Goal: Information Seeking & Learning: Compare options

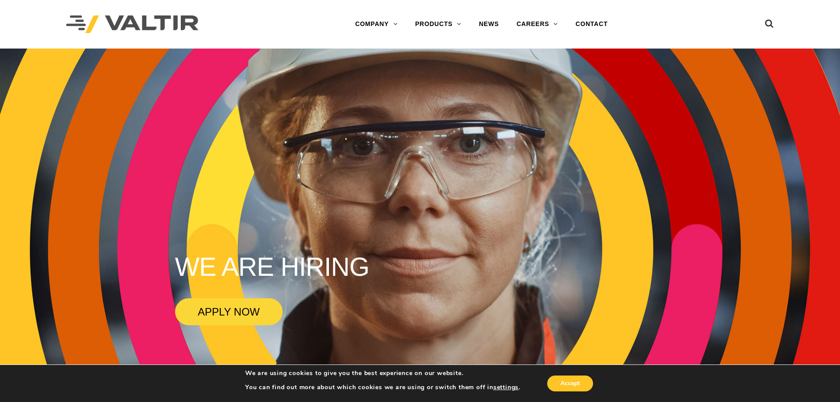
click at [259, 12] on div at bounding box center [165, 24] width 199 height 49
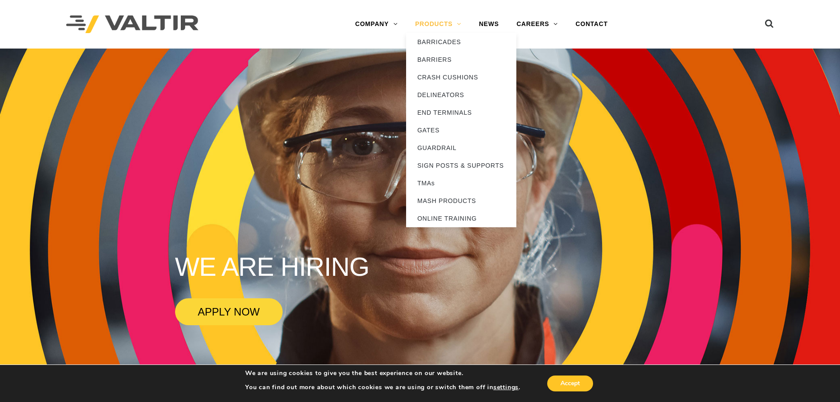
click at [433, 26] on link "PRODUCTS" at bounding box center [438, 24] width 64 height 18
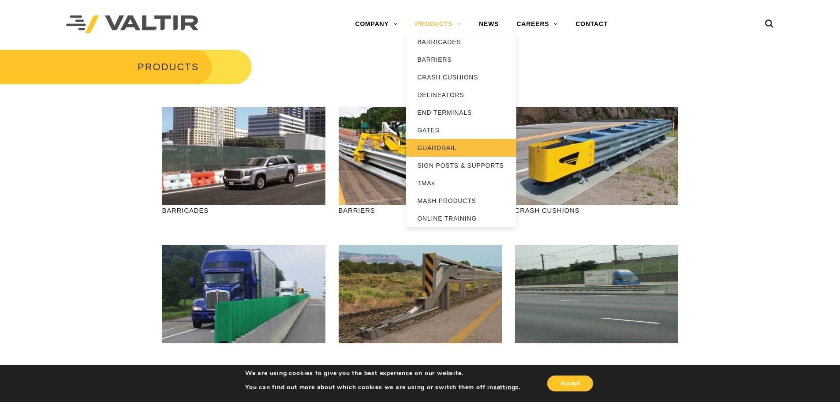
click at [445, 150] on link "GUARDRAIL" at bounding box center [461, 148] width 110 height 18
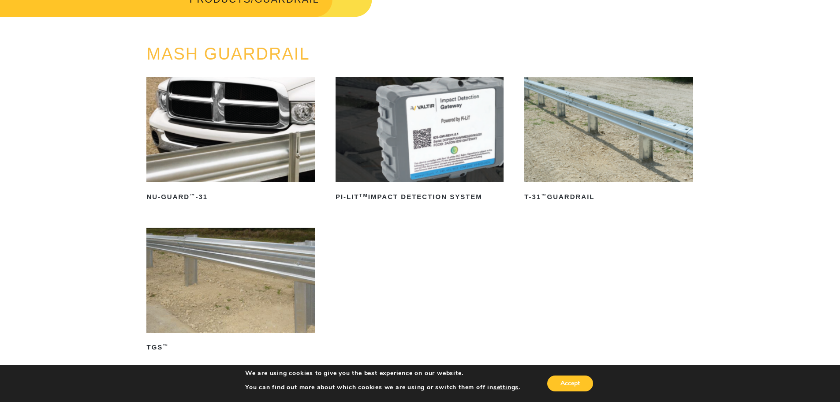
scroll to position [88, 0]
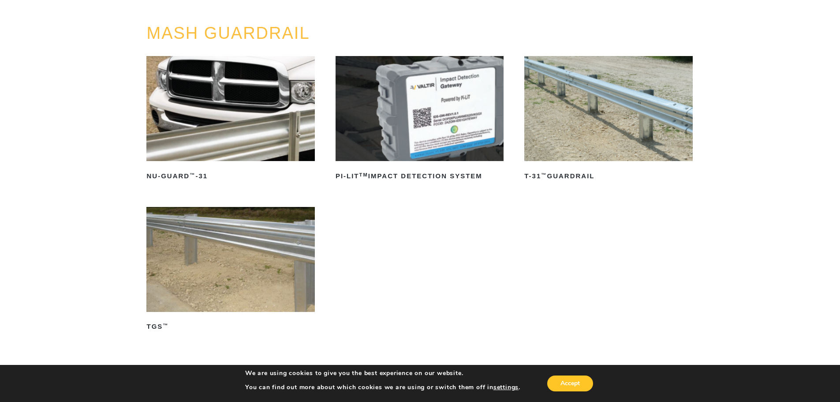
click at [110, 90] on div "MASH GUARDRAIL NU-GUARD ™ -31 Read more PI-LIT TM Impact Detection System Read …" at bounding box center [420, 211] width 840 height 375
click at [90, 236] on div "MASH GUARDRAIL NU-GUARD ™ -31 Read more PI-LIT TM Impact Detection System Read …" at bounding box center [420, 211] width 840 height 375
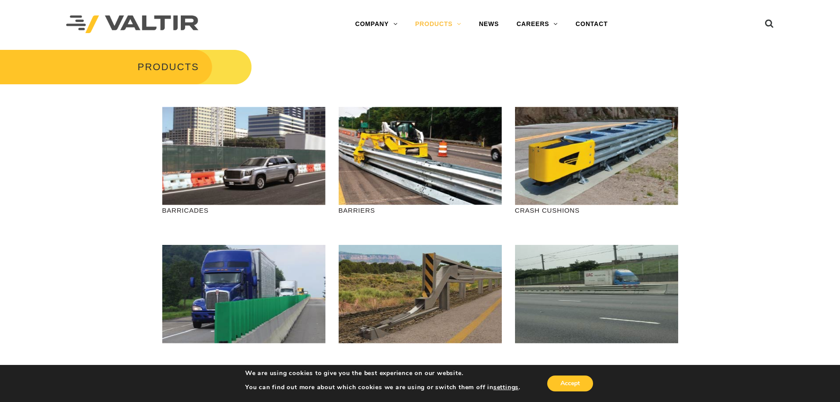
click at [327, 65] on div "PRODUCTS" at bounding box center [420, 74] width 840 height 50
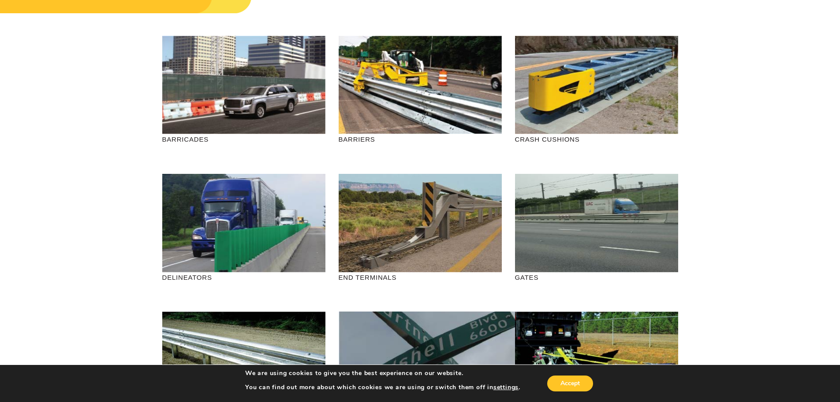
scroll to position [88, 0]
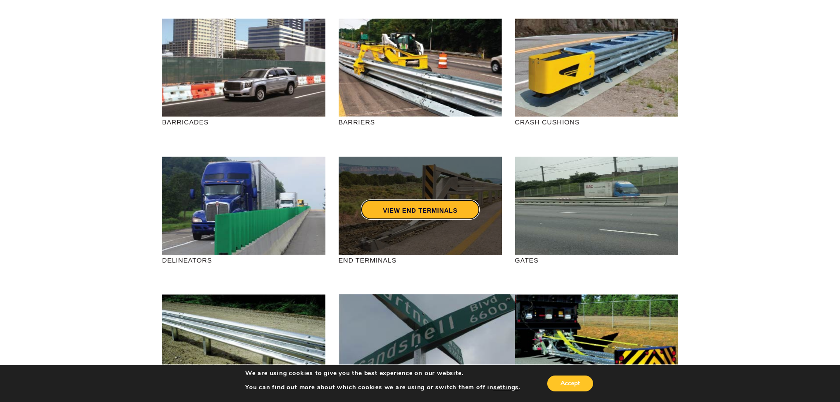
click at [438, 212] on link "VIEW END TERMINALS" at bounding box center [420, 209] width 119 height 20
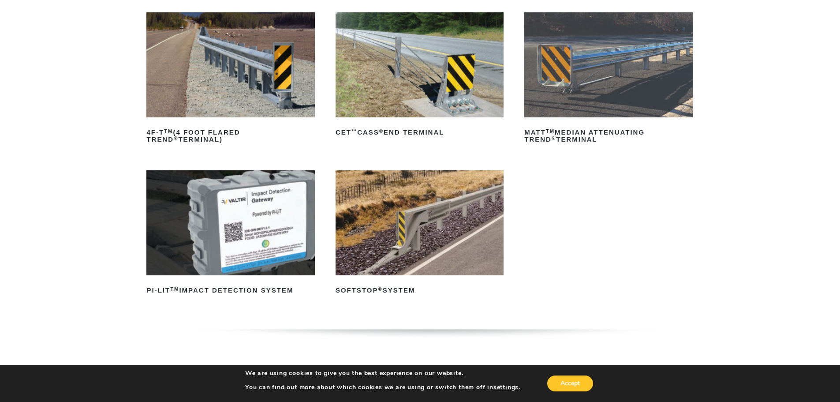
scroll to position [132, 0]
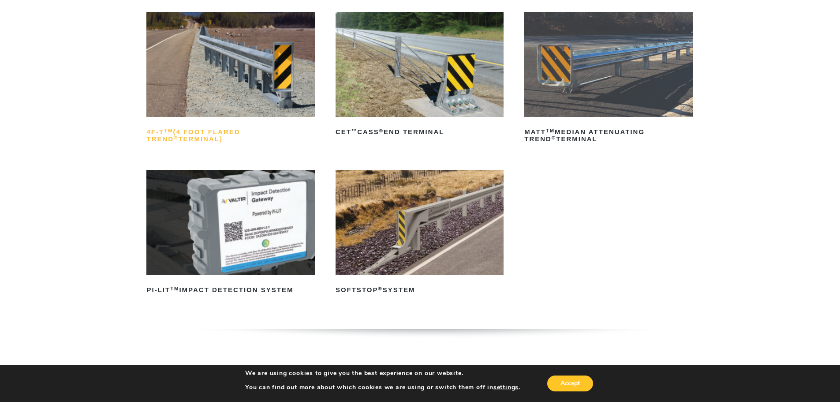
click at [266, 133] on h2 "4F-T TM (4 Foot Flared TREND ® Terminal)" at bounding box center [230, 135] width 168 height 21
click at [378, 127] on h2 "CET ™ CASS ® End Terminal" at bounding box center [420, 132] width 168 height 14
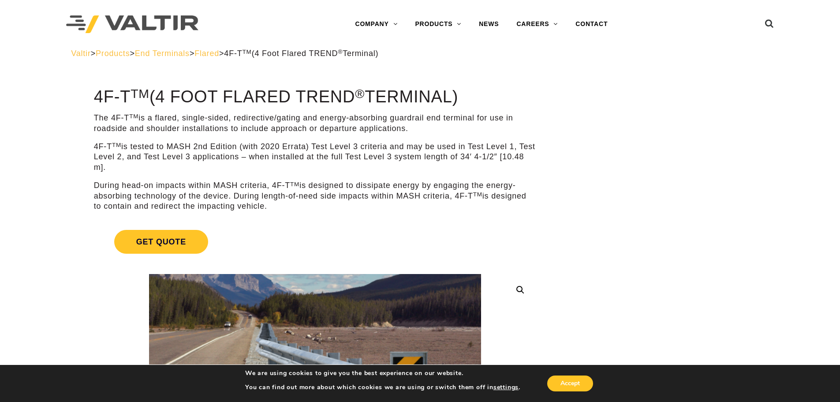
drag, startPoint x: 185, startPoint y: 116, endPoint x: 409, endPoint y: 129, distance: 224.5
click at [409, 129] on p "The 4F-T TM is a flared, single-sided, redirective/gating and energy-absorbing …" at bounding box center [315, 123] width 442 height 21
copy p "single-sided, redirective/gating and energy-absorbing guardrail end terminal fo…"
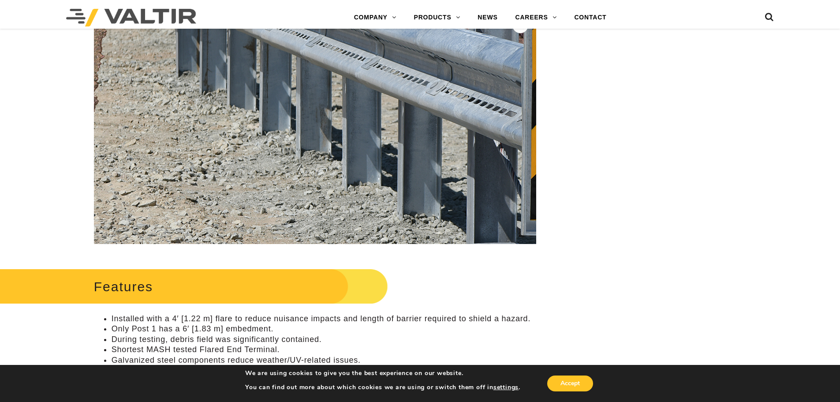
scroll to position [132, 0]
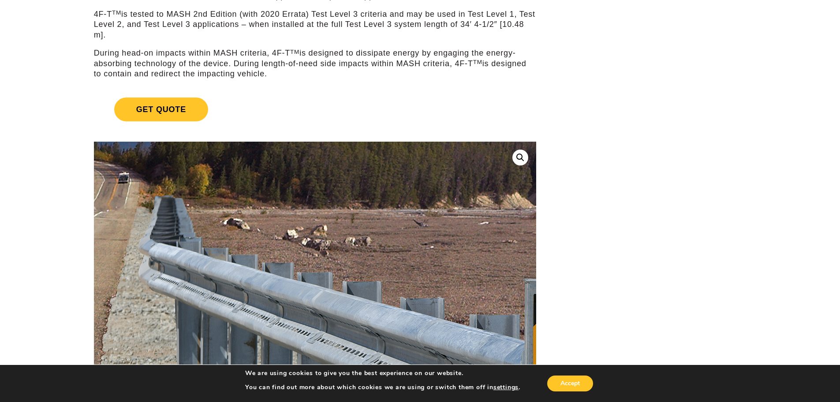
click at [319, 187] on img at bounding box center [310, 392] width 953 height 673
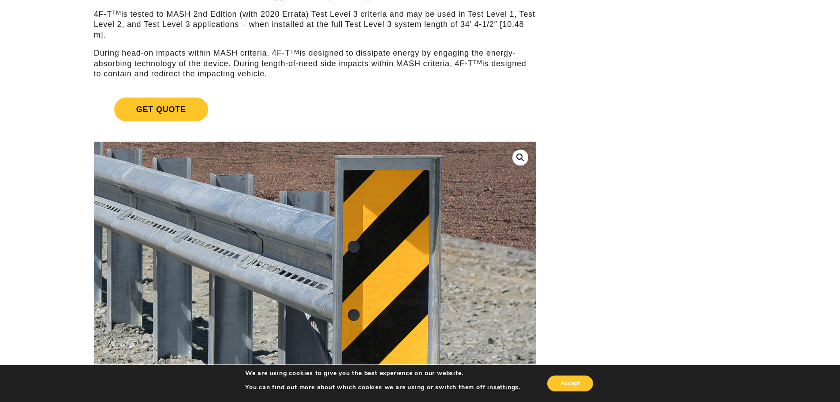
click at [484, 254] on img at bounding box center [120, 269] width 953 height 673
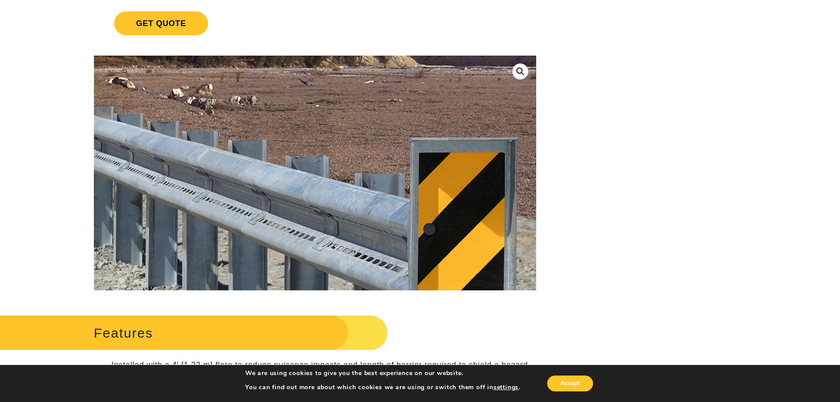
scroll to position [221, 0]
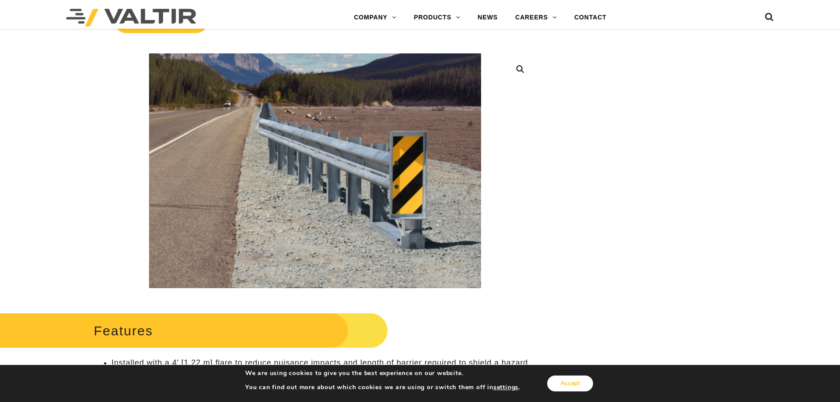
click at [573, 382] on button "Accept" at bounding box center [570, 383] width 46 height 16
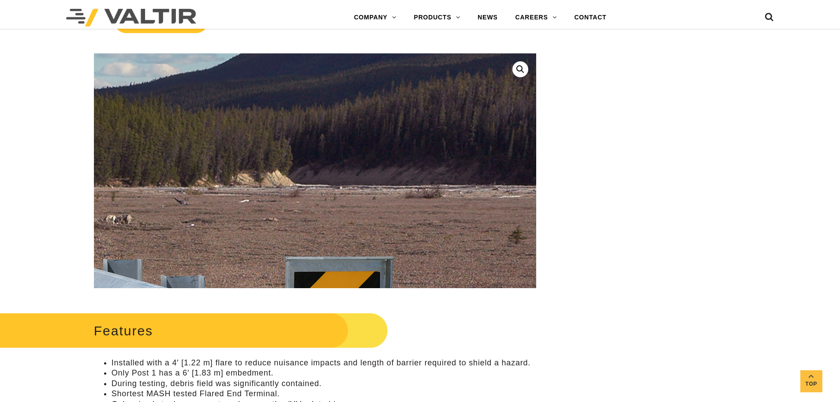
click at [527, 64] on img at bounding box center [70, 370] width 953 height 673
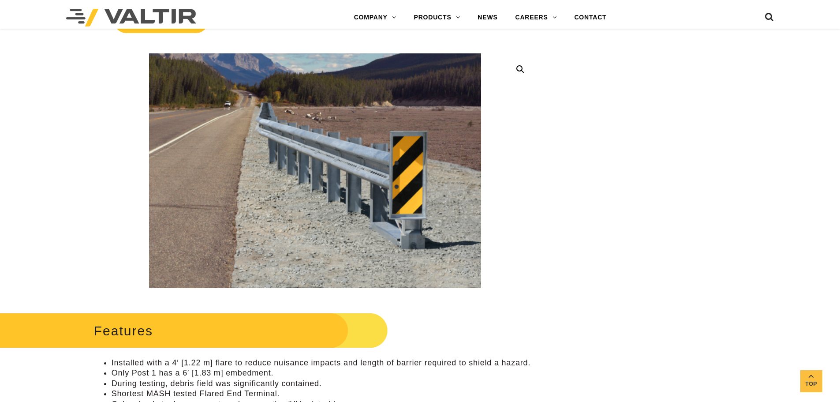
click at [522, 65] on link at bounding box center [521, 69] width 16 height 16
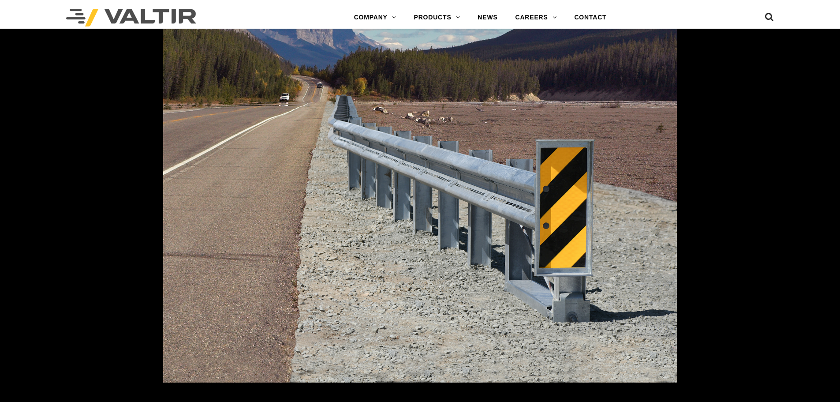
click at [358, 164] on img at bounding box center [420, 200] width 514 height 363
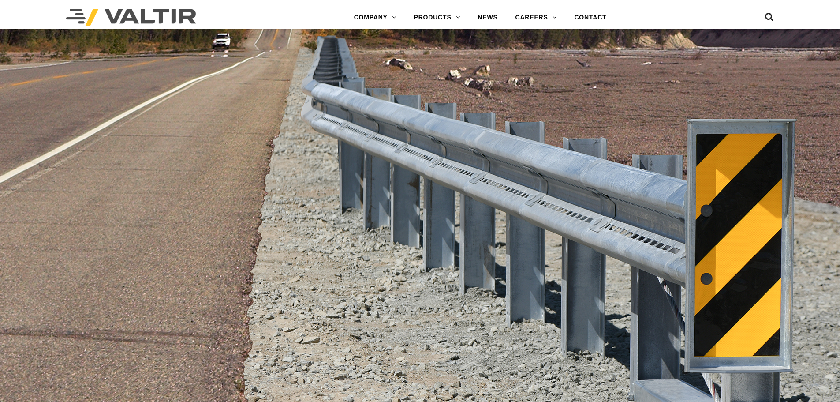
click at [358, 164] on img at bounding box center [472, 232] width 953 height 673
click at [165, 67] on img at bounding box center [472, 232] width 953 height 673
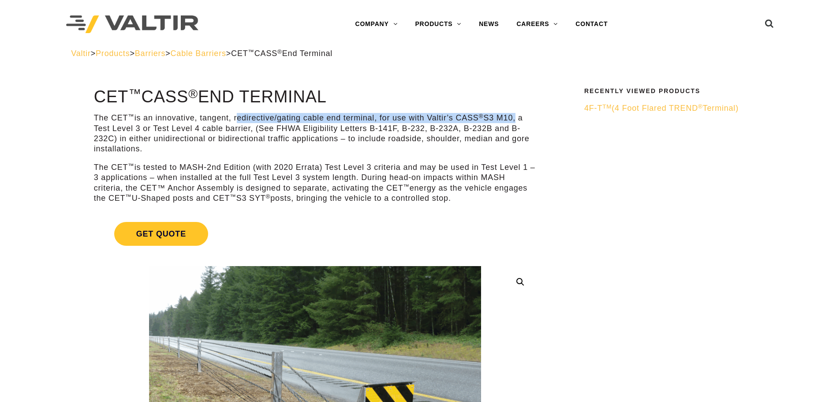
drag, startPoint x: 236, startPoint y: 116, endPoint x: 519, endPoint y: 121, distance: 283.3
click at [519, 121] on p "The CET ™ is an innovative, tangent, redirective/gating cable end terminal, for…" at bounding box center [315, 133] width 442 height 41
copy p "redirective/gating cable end terminal, for use with Valtir’s CASS ® S3 M10"
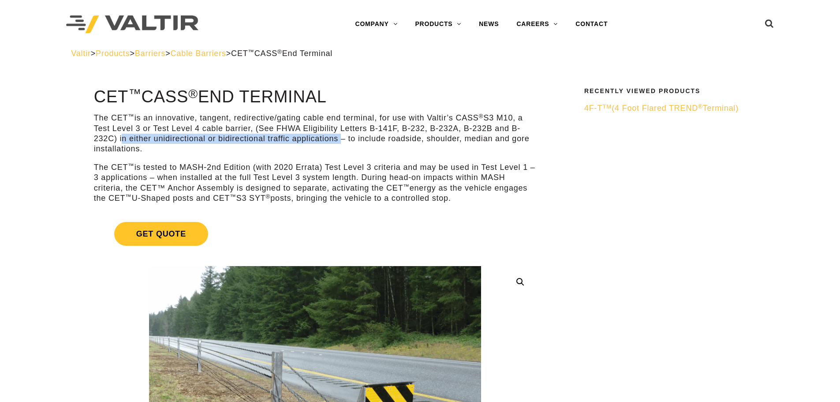
drag, startPoint x: 119, startPoint y: 137, endPoint x: 338, endPoint y: 141, distance: 219.7
click at [338, 141] on p "The CET ™ is an innovative, tangent, redirective/gating cable end terminal, for…" at bounding box center [315, 133] width 442 height 41
copy p "in either unidirectional or bidirectional traffic applications"
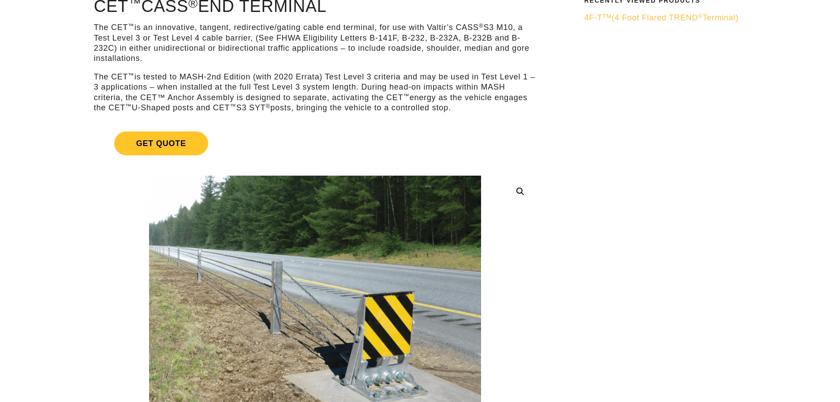
scroll to position [176, 0]
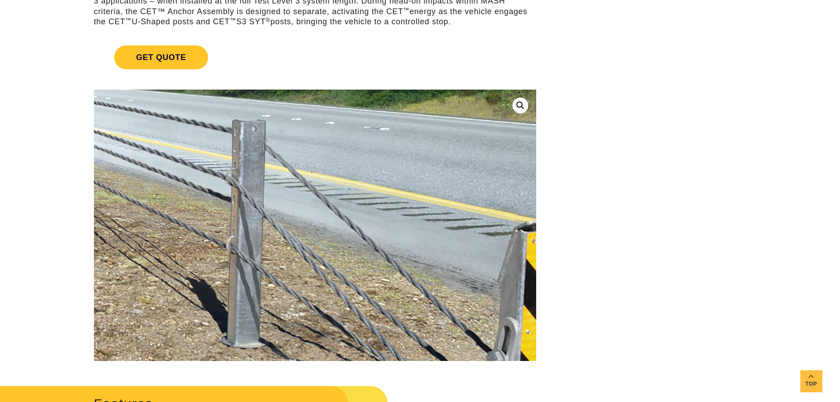
click at [276, 201] on img at bounding box center [367, 276] width 1041 height 851
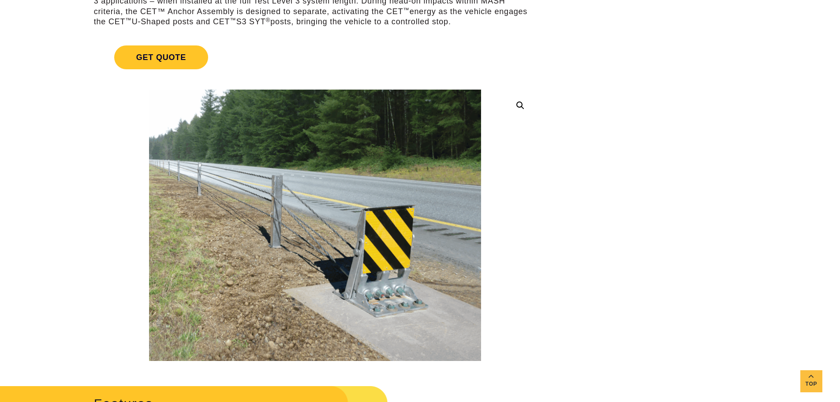
click at [522, 105] on link at bounding box center [521, 105] width 16 height 16
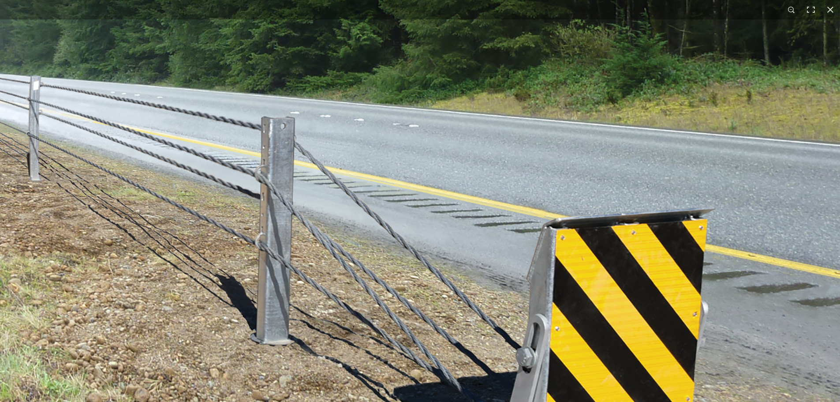
click at [573, 178] on img at bounding box center [396, 273] width 1041 height 851
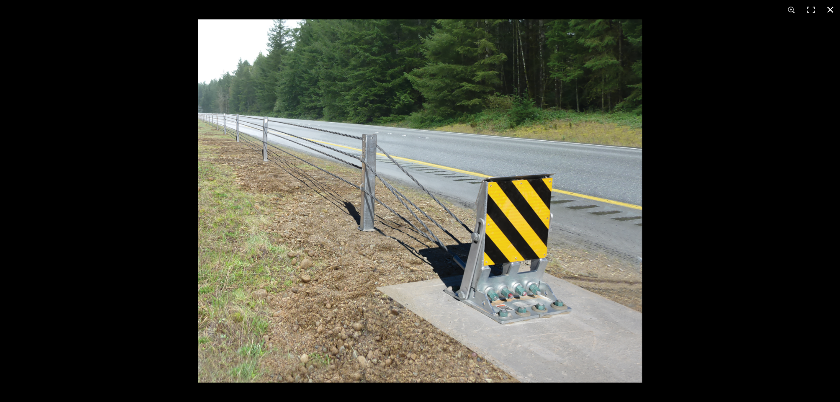
click at [829, 13] on button "Close (Esc)" at bounding box center [830, 9] width 19 height 19
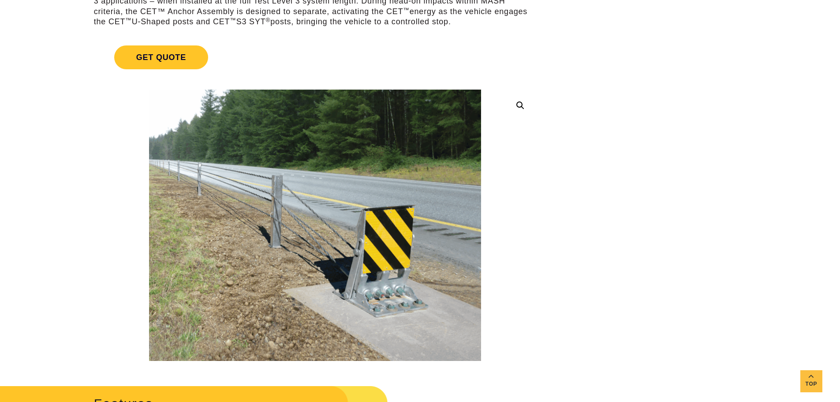
drag, startPoint x: 33, startPoint y: 166, endPoint x: 40, endPoint y: 165, distance: 7.1
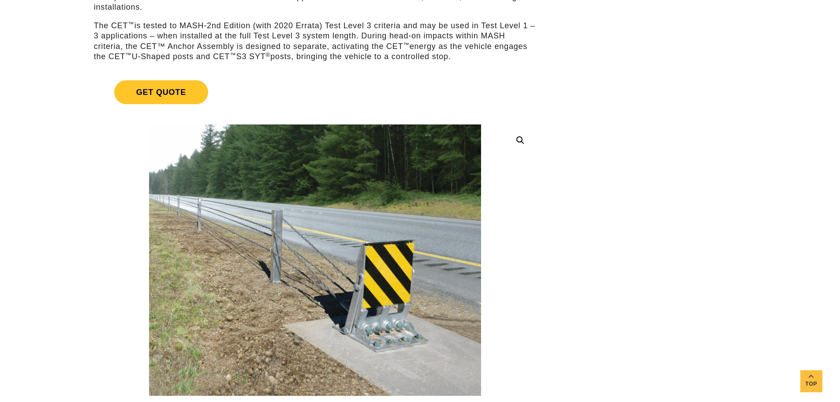
scroll to position [0, 0]
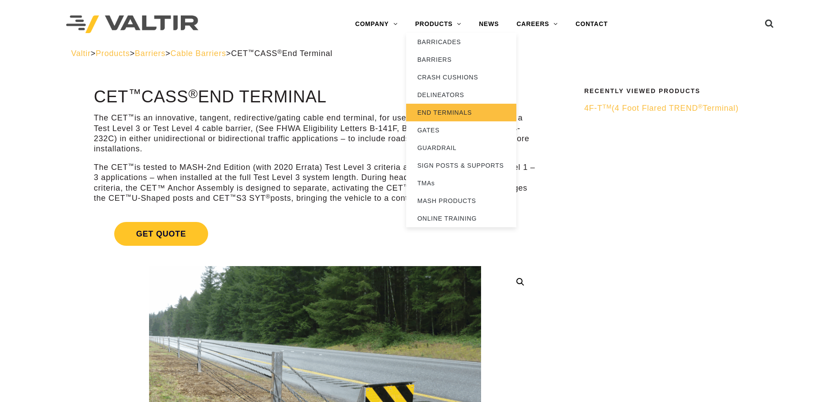
click at [432, 109] on link "END TERMINALS" at bounding box center [461, 113] width 110 height 18
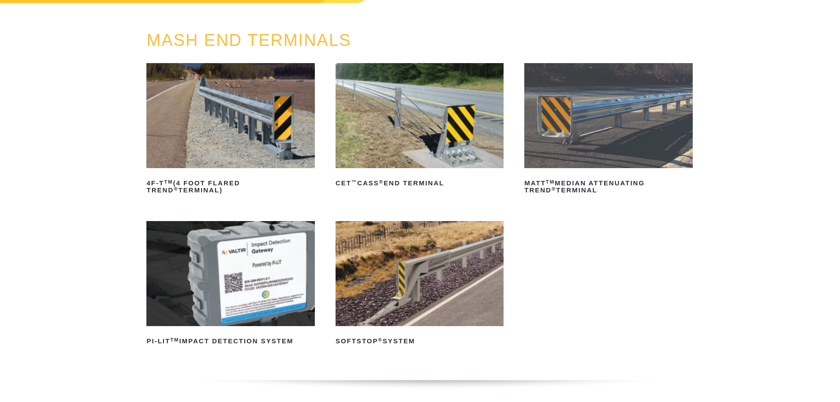
scroll to position [88, 0]
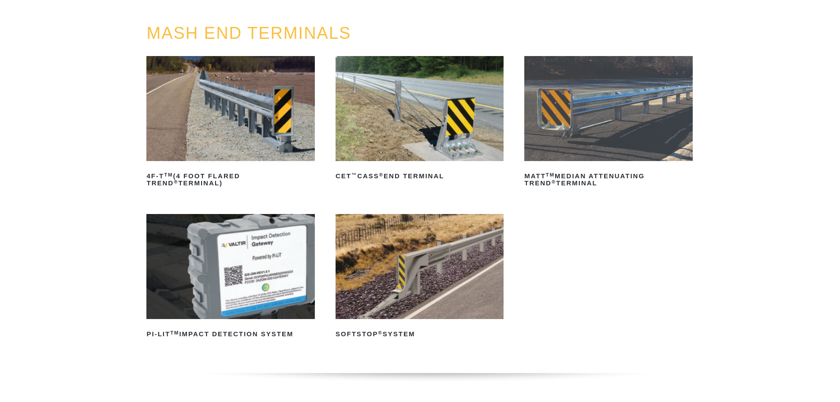
click at [427, 255] on img at bounding box center [420, 266] width 168 height 105
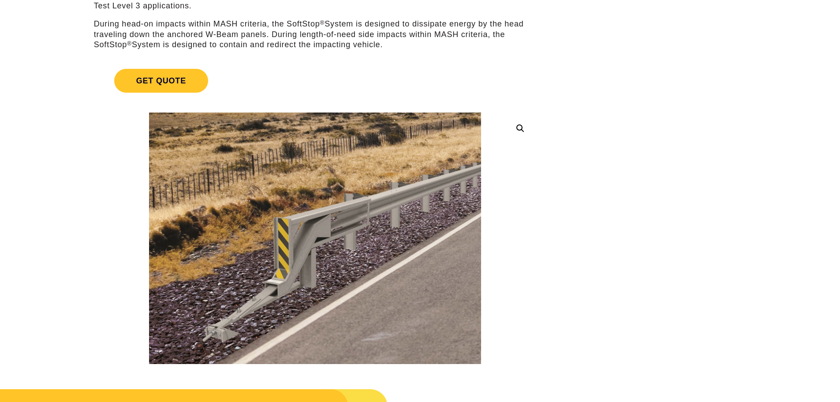
scroll to position [176, 0]
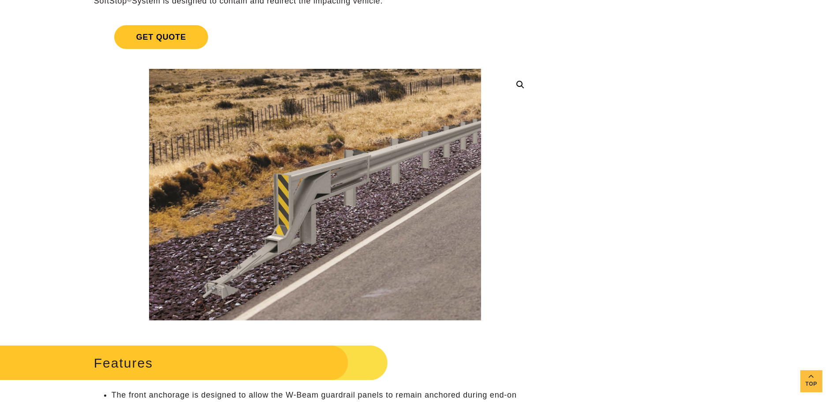
click at [519, 81] on link at bounding box center [521, 85] width 16 height 16
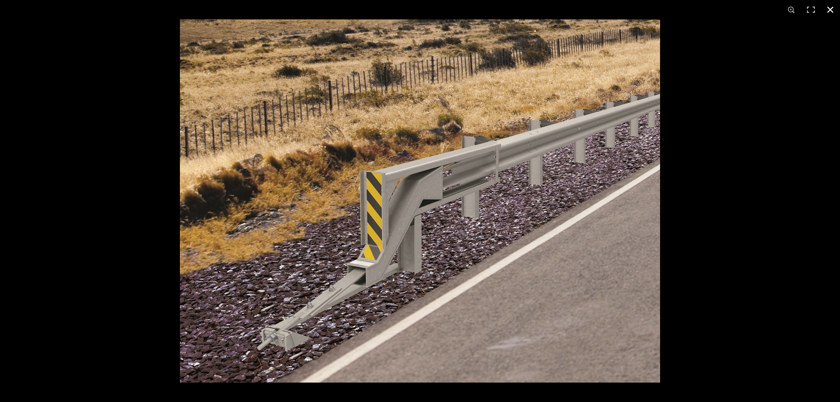
click at [829, 14] on button "Close (Esc)" at bounding box center [830, 9] width 19 height 19
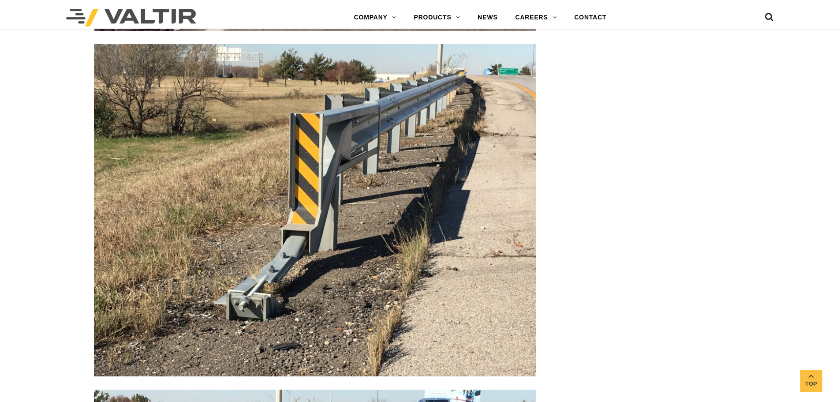
scroll to position [1531, 0]
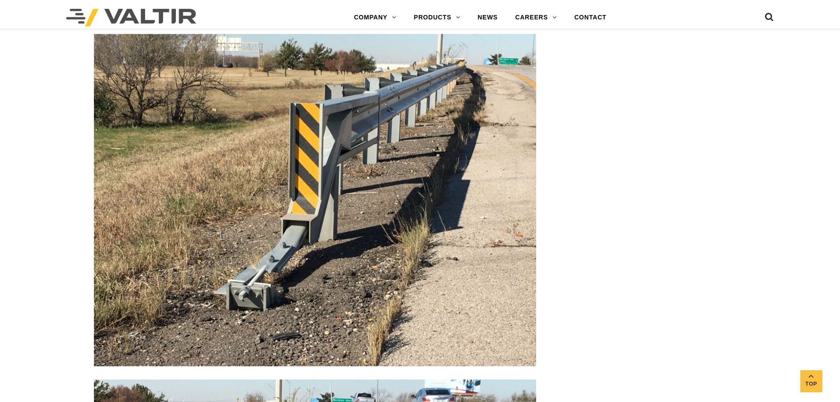
click at [362, 122] on img at bounding box center [315, 200] width 442 height 332
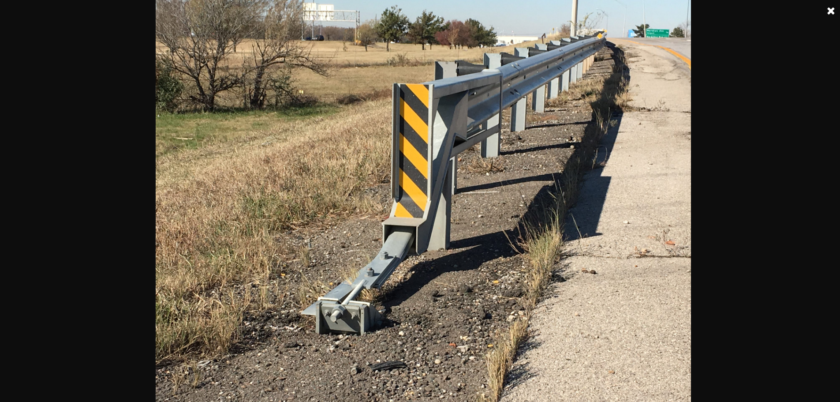
click at [833, 12] on link at bounding box center [832, 11] width 22 height 22
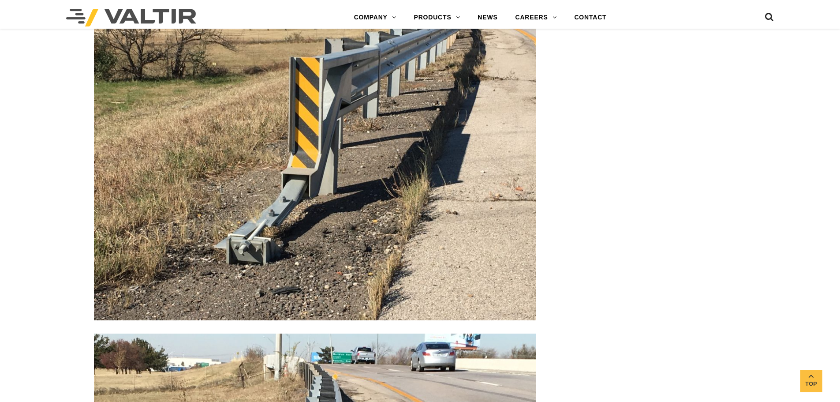
scroll to position [1487, 0]
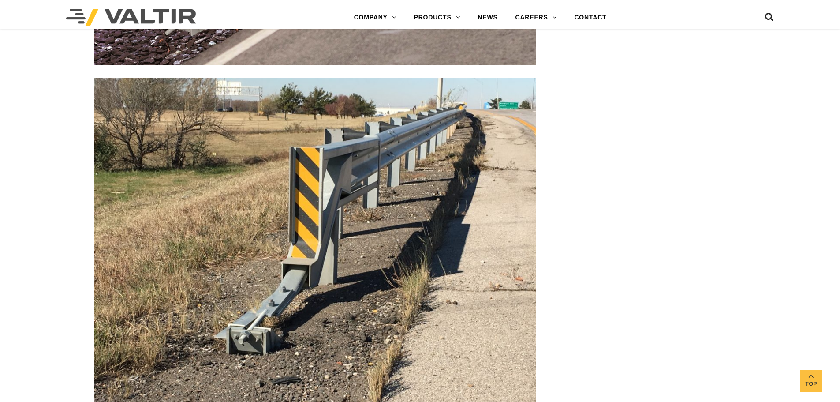
click at [371, 193] on img at bounding box center [315, 244] width 442 height 332
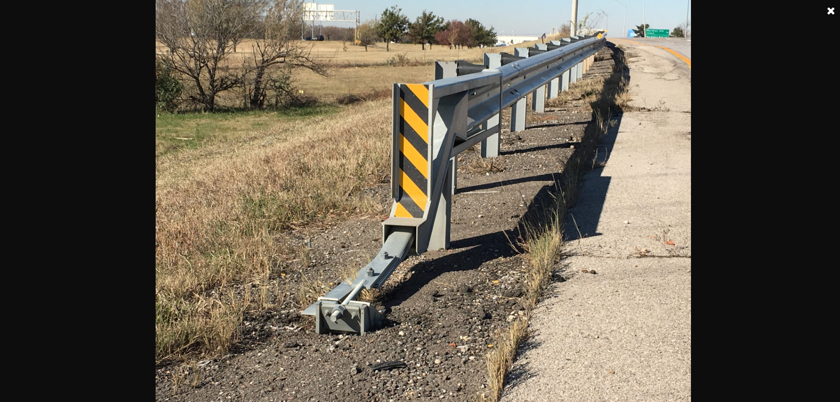
click at [834, 12] on link at bounding box center [832, 11] width 22 height 22
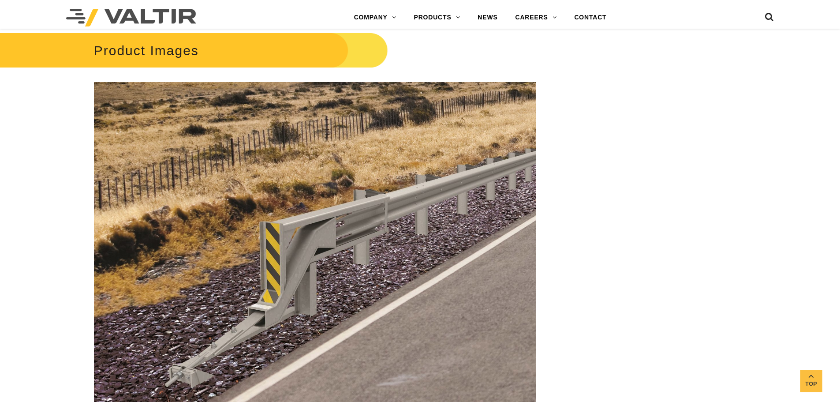
scroll to position [0, 0]
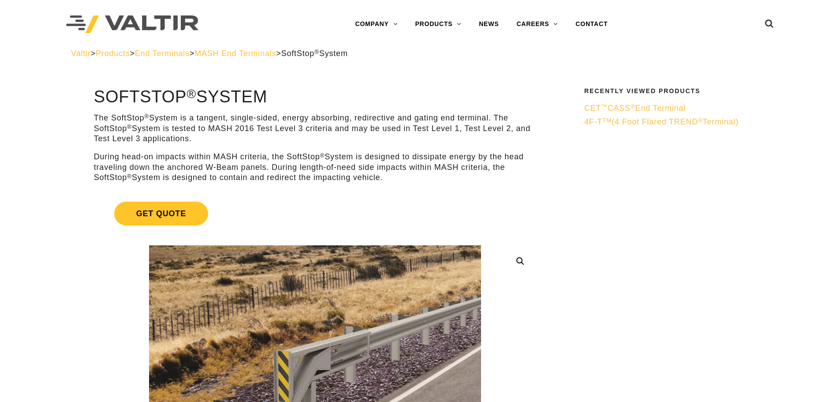
click at [128, 57] on span "Products" at bounding box center [113, 53] width 34 height 9
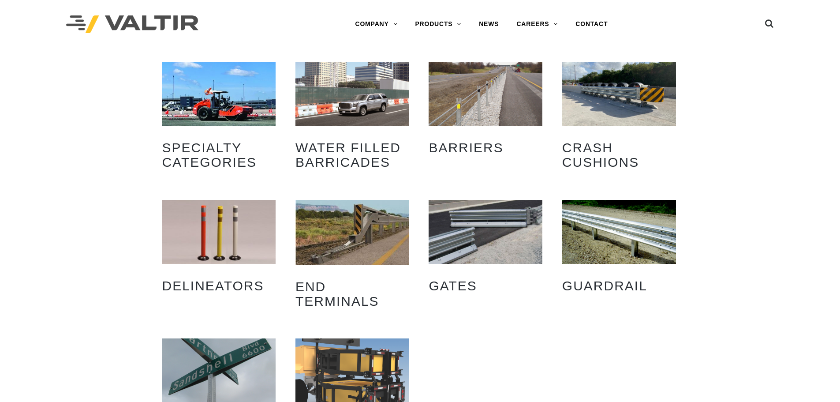
click at [627, 79] on img "Visit product category Crash Cushions" at bounding box center [619, 94] width 114 height 64
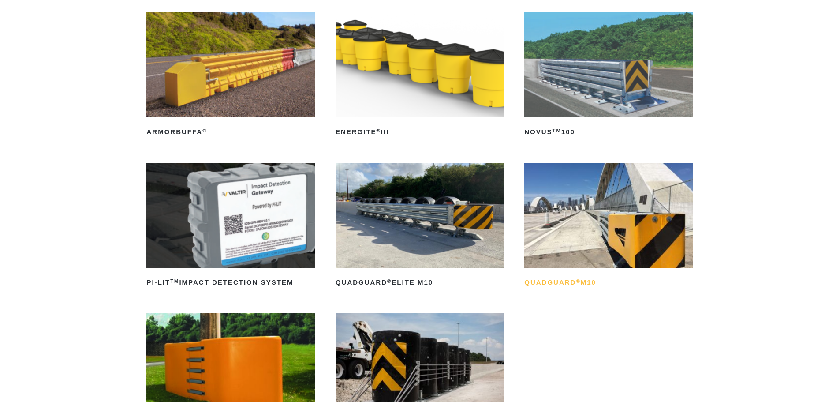
scroll to position [221, 0]
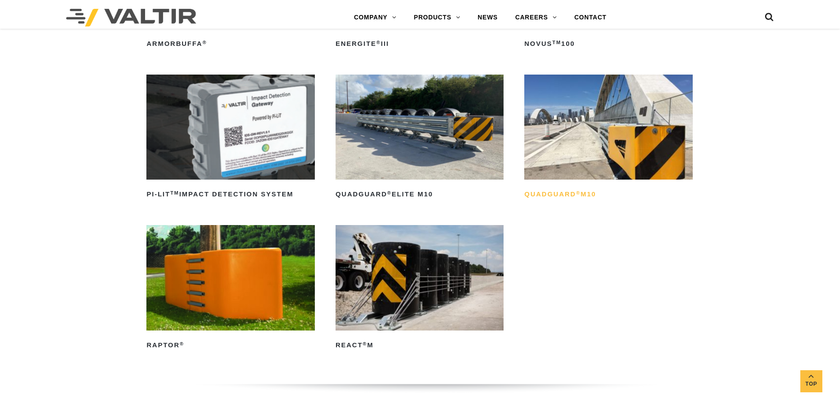
click at [575, 188] on h2 "QuadGuard ® M10" at bounding box center [609, 194] width 168 height 14
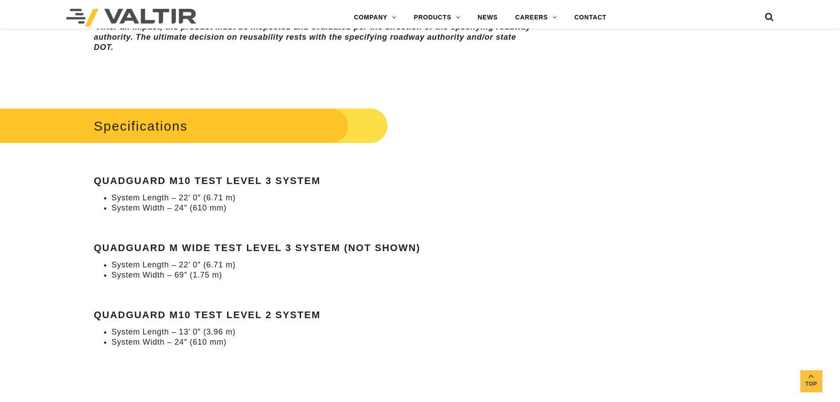
scroll to position [750, 0]
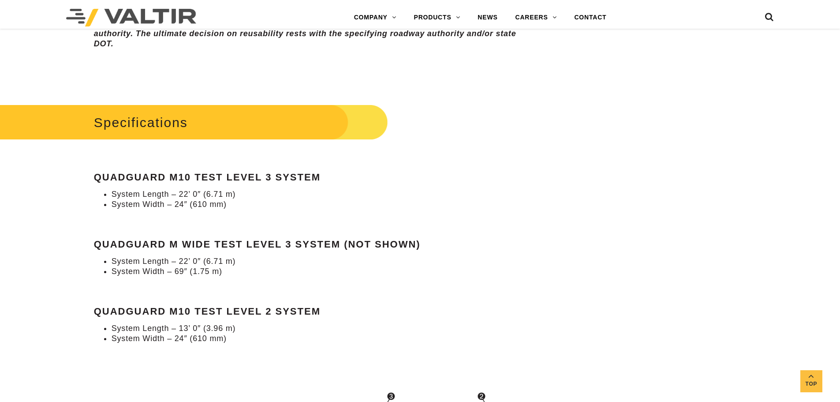
click at [209, 68] on div "Assembly & Maintenance Damaged cartridges are replaceable. Potentially reusable…" at bounding box center [315, 6] width 442 height 158
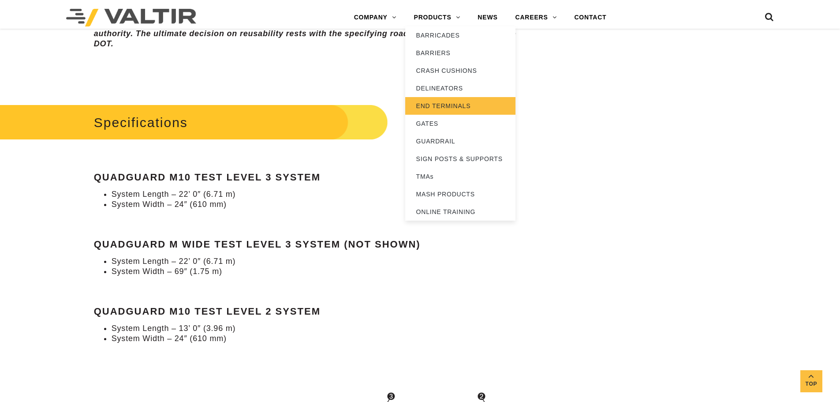
click at [440, 109] on link "END TERMINALS" at bounding box center [460, 106] width 110 height 18
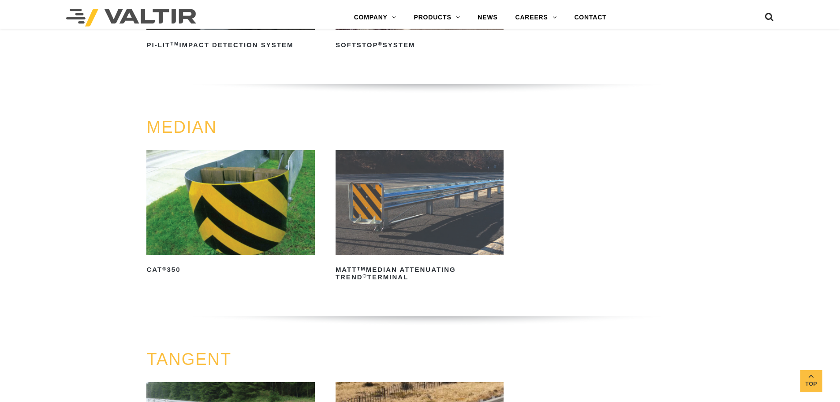
scroll to position [397, 0]
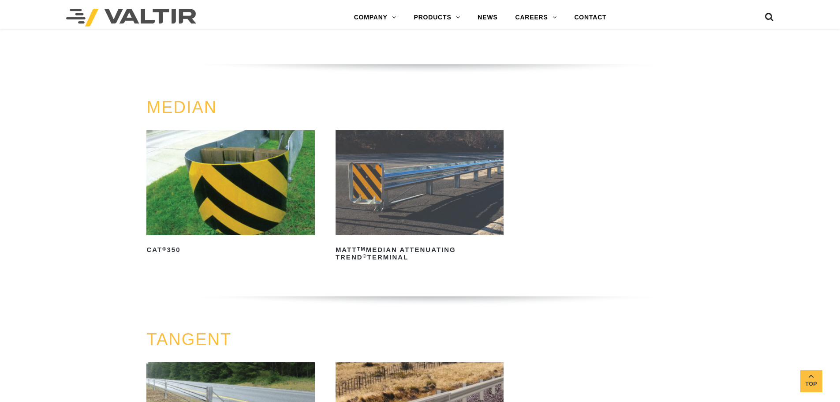
click at [430, 176] on img at bounding box center [420, 182] width 168 height 105
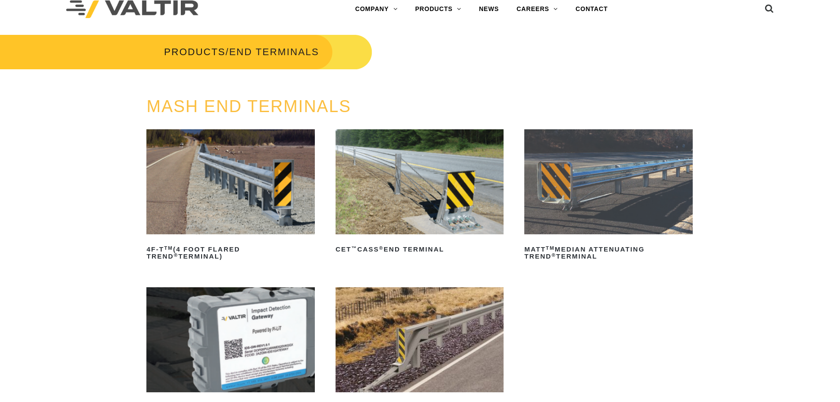
scroll to position [0, 0]
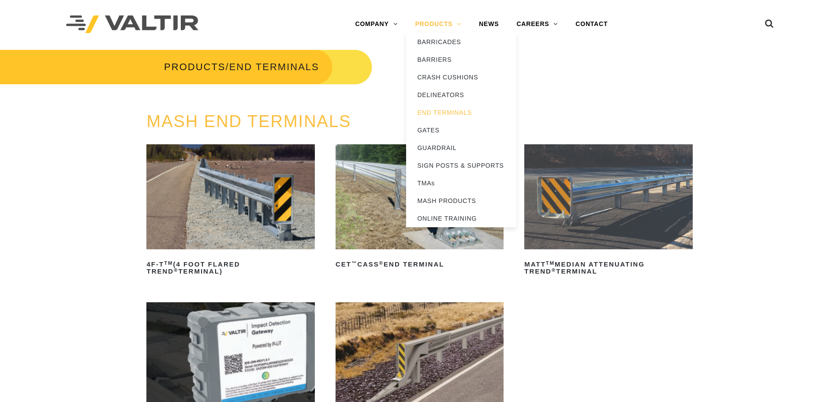
click at [438, 26] on link "PRODUCTS" at bounding box center [438, 24] width 64 height 18
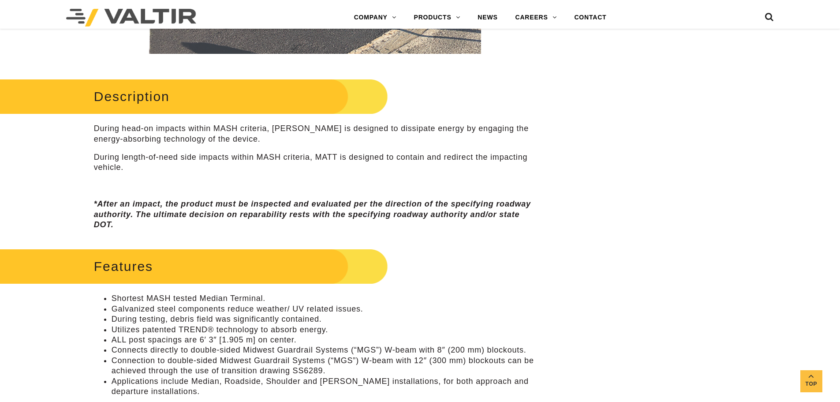
scroll to position [441, 0]
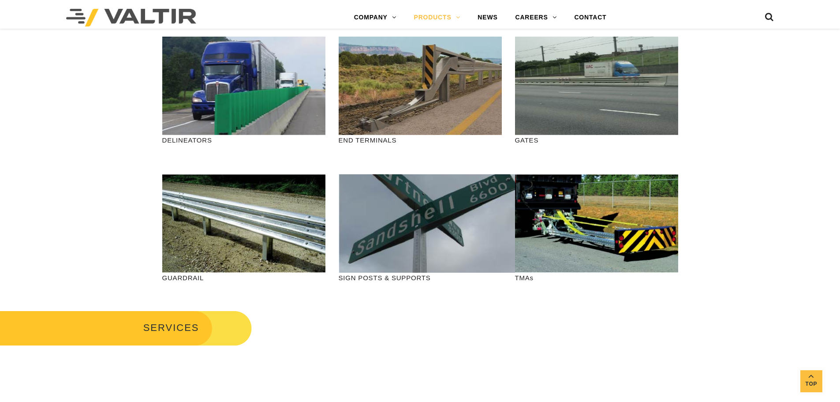
scroll to position [221, 0]
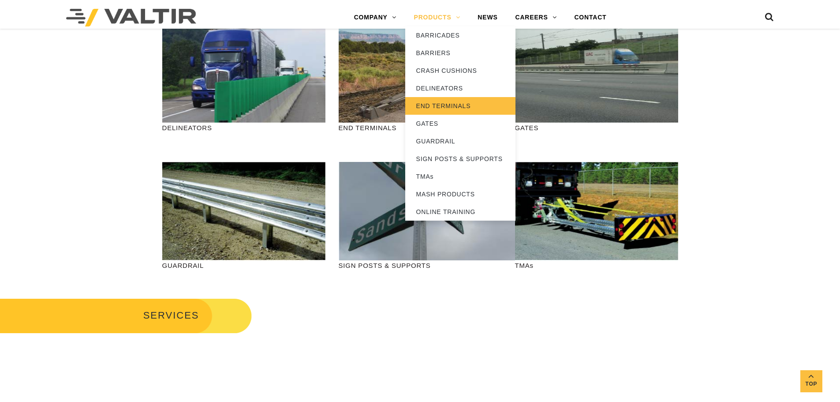
click at [437, 100] on link "END TERMINALS" at bounding box center [460, 106] width 110 height 18
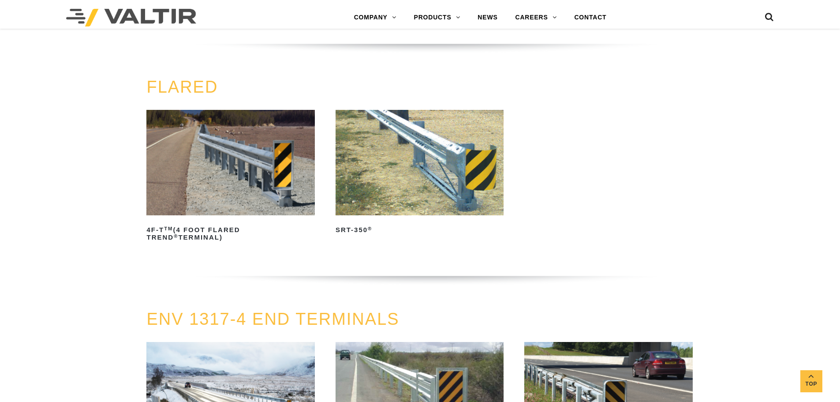
scroll to position [838, 0]
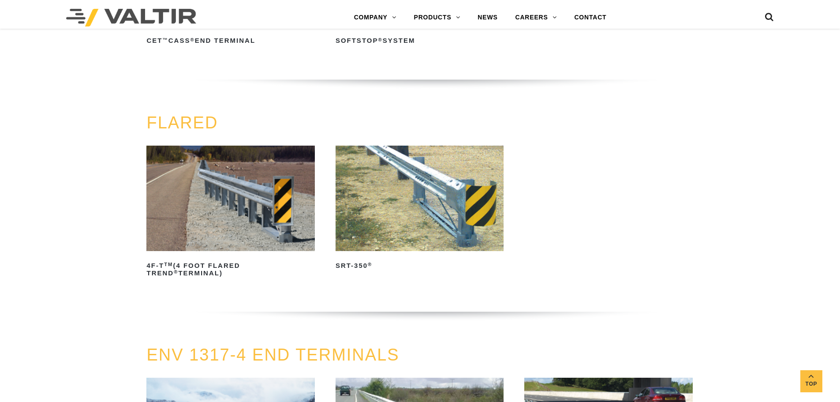
click at [768, 16] on icon at bounding box center [769, 18] width 9 height 13
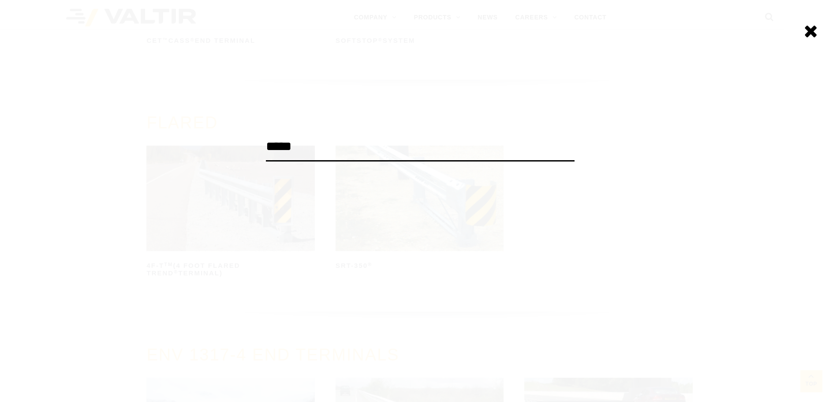
type input "*****"
click input "******" at bounding box center [0, 0] width 0 height 0
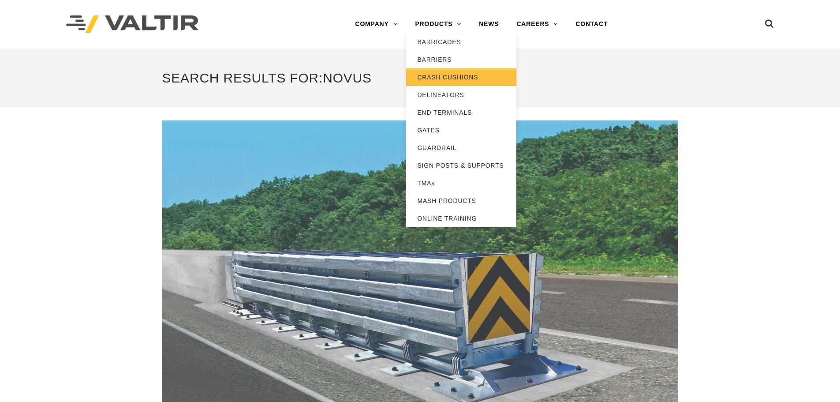
click at [452, 79] on link "CRASH CUSHIONS" at bounding box center [461, 77] width 110 height 18
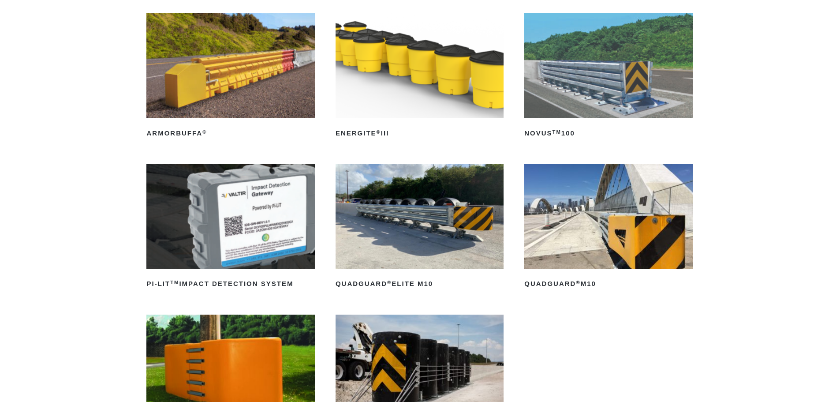
scroll to position [132, 0]
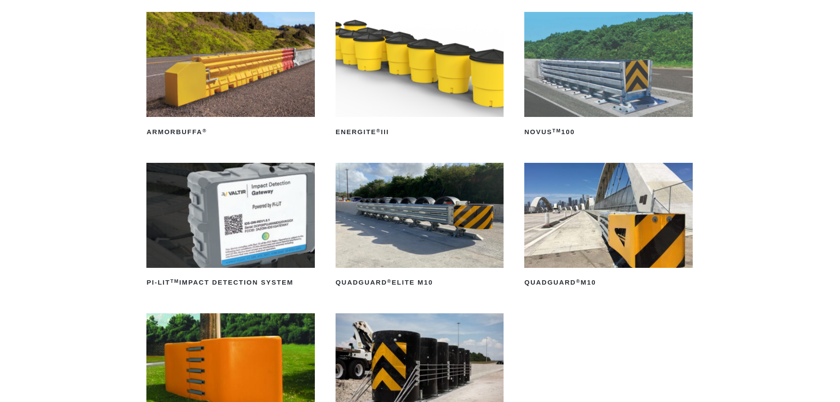
click at [656, 95] on img at bounding box center [609, 64] width 168 height 105
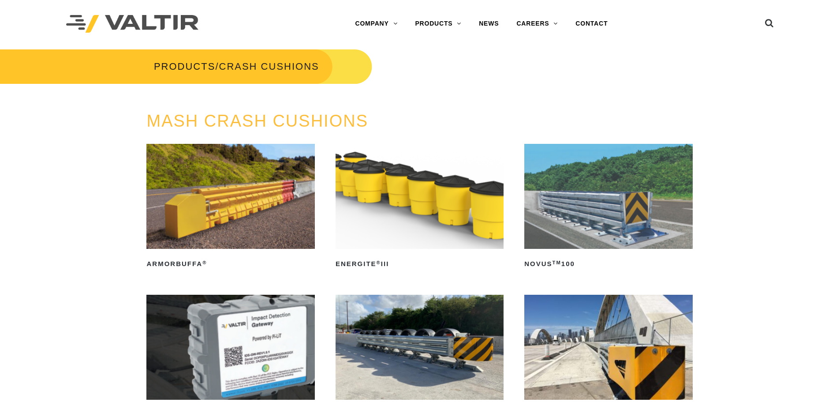
scroll to position [0, 0]
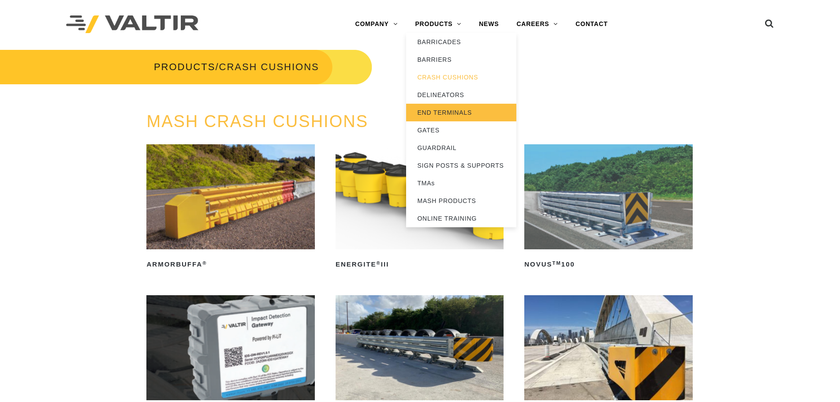
click at [440, 110] on link "END TERMINALS" at bounding box center [461, 113] width 110 height 18
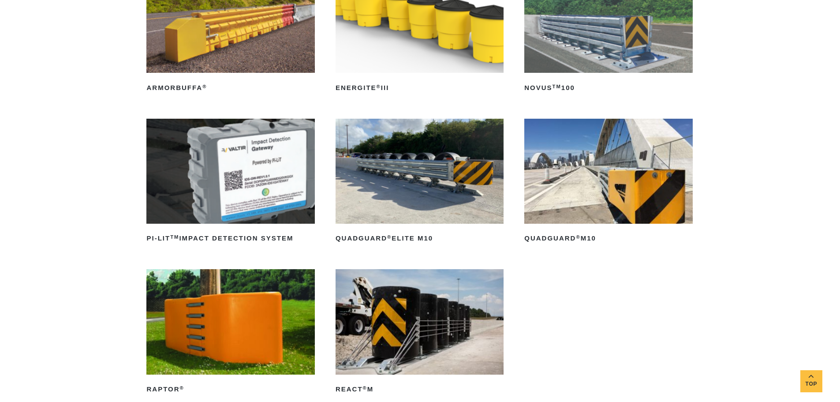
scroll to position [221, 0]
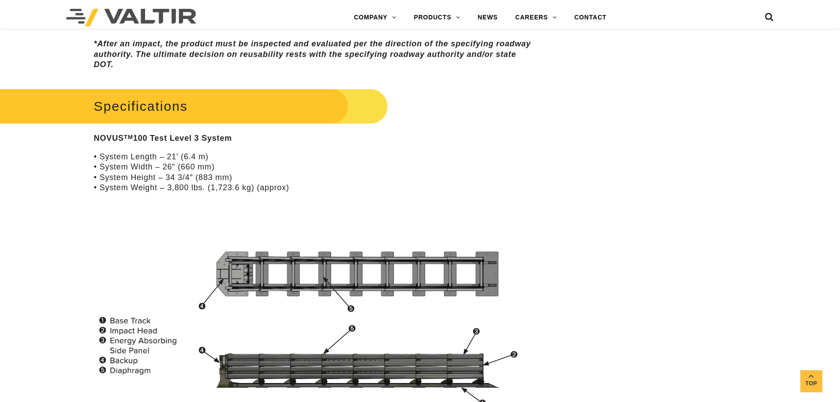
scroll to position [706, 0]
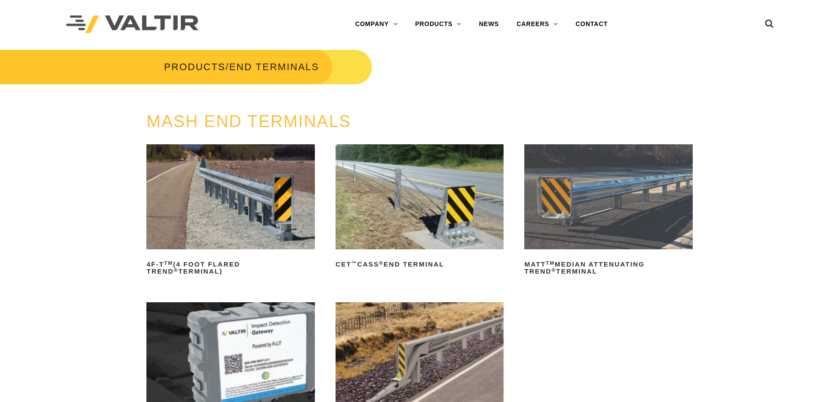
scroll to position [44, 0]
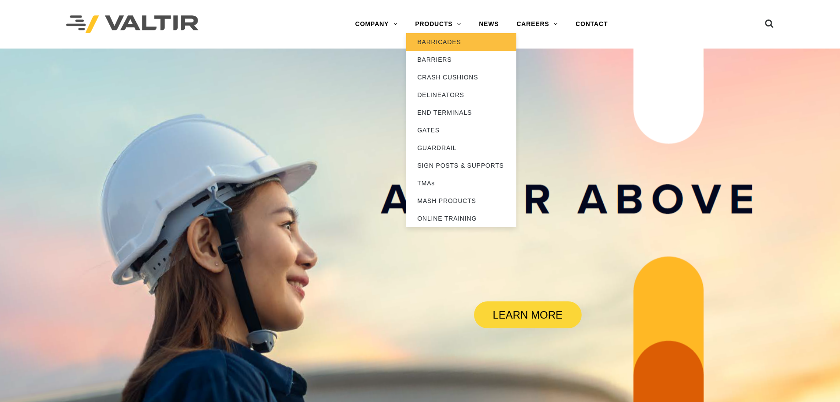
click at [458, 40] on link "BARRICADES" at bounding box center [461, 42] width 110 height 18
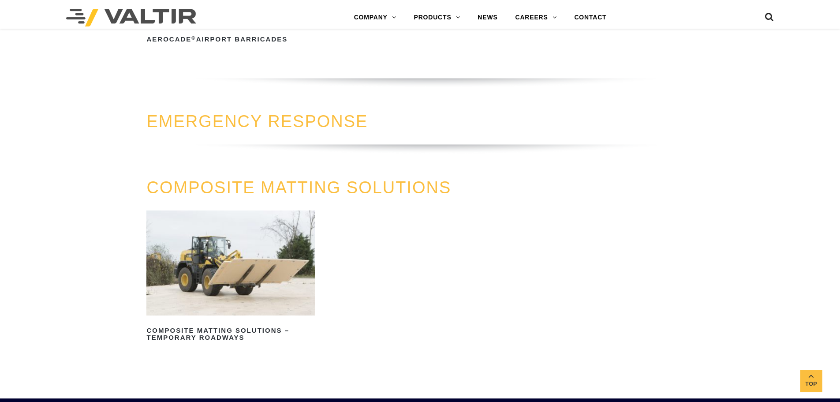
scroll to position [971, 0]
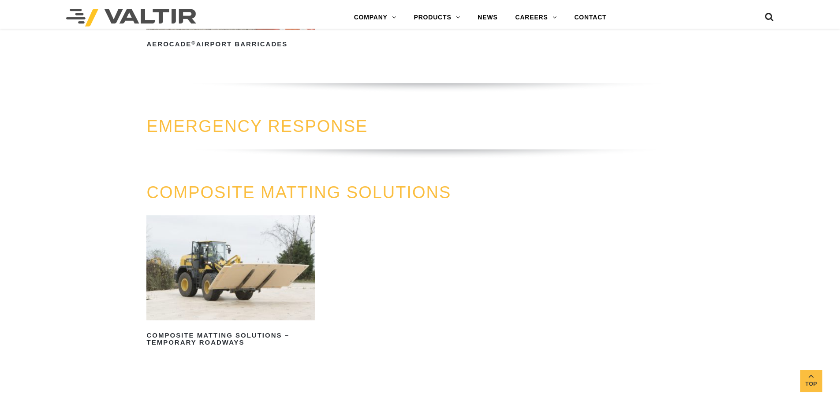
click at [345, 126] on link "EMERGENCY RESPONSE" at bounding box center [256, 126] width 221 height 19
click at [322, 184] on link "COMPOSITE MATTING SOLUTIONS" at bounding box center [298, 192] width 305 height 19
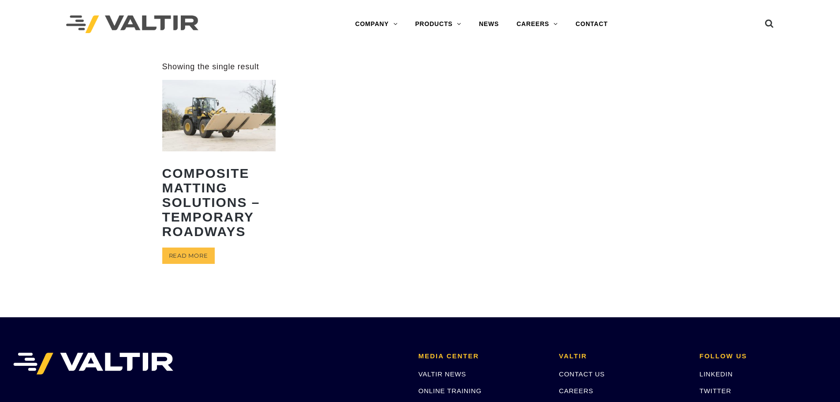
click at [241, 123] on img at bounding box center [219, 115] width 114 height 71
